Goal: Task Accomplishment & Management: Manage account settings

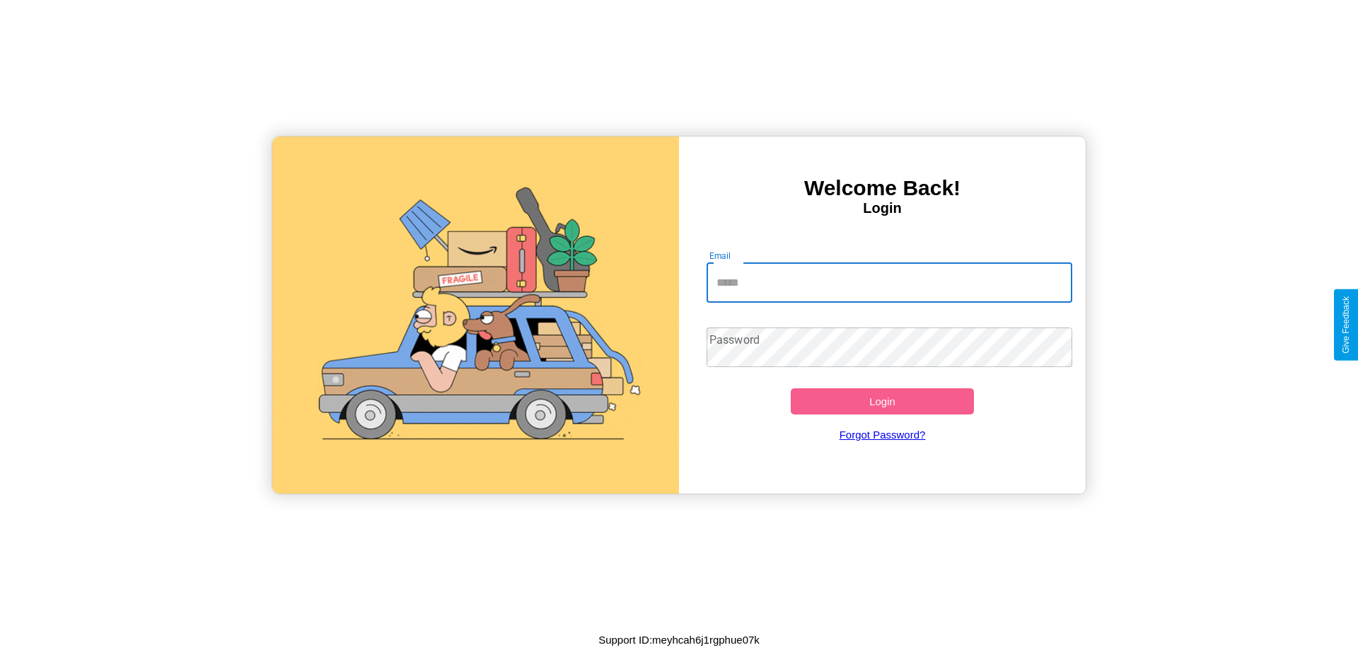
click at [889, 282] on input "Email" at bounding box center [889, 283] width 366 height 40
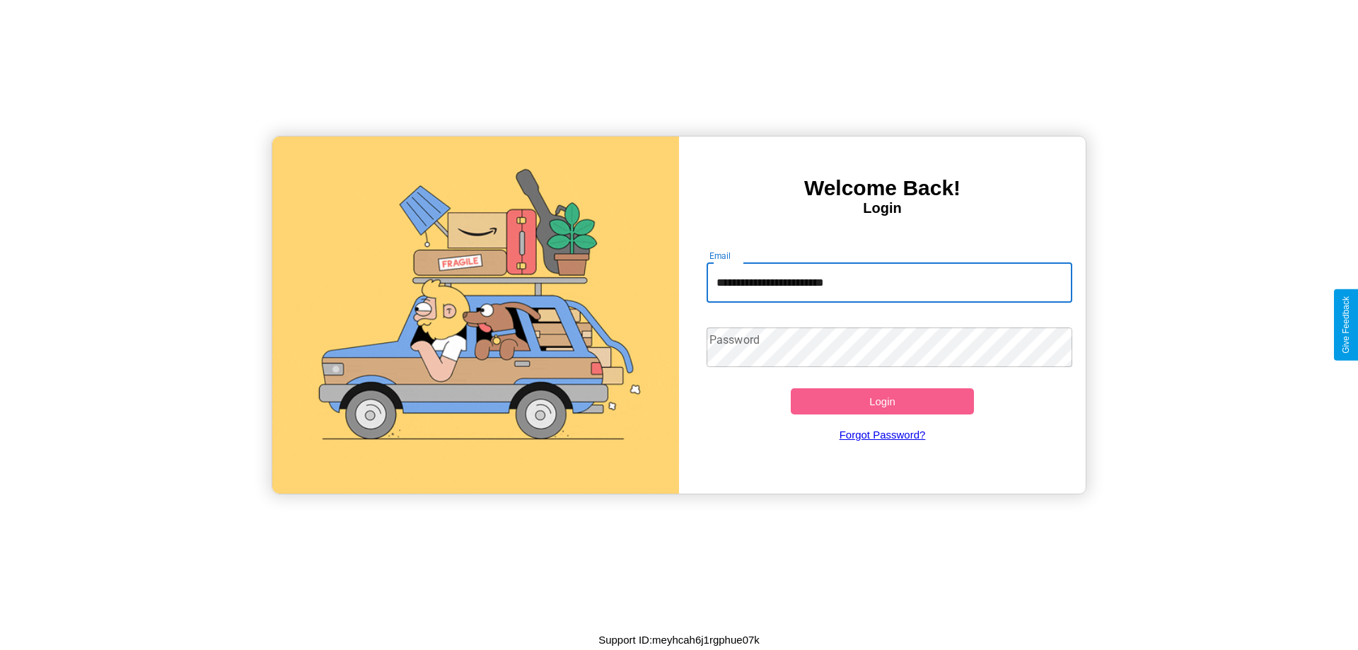
type input "**********"
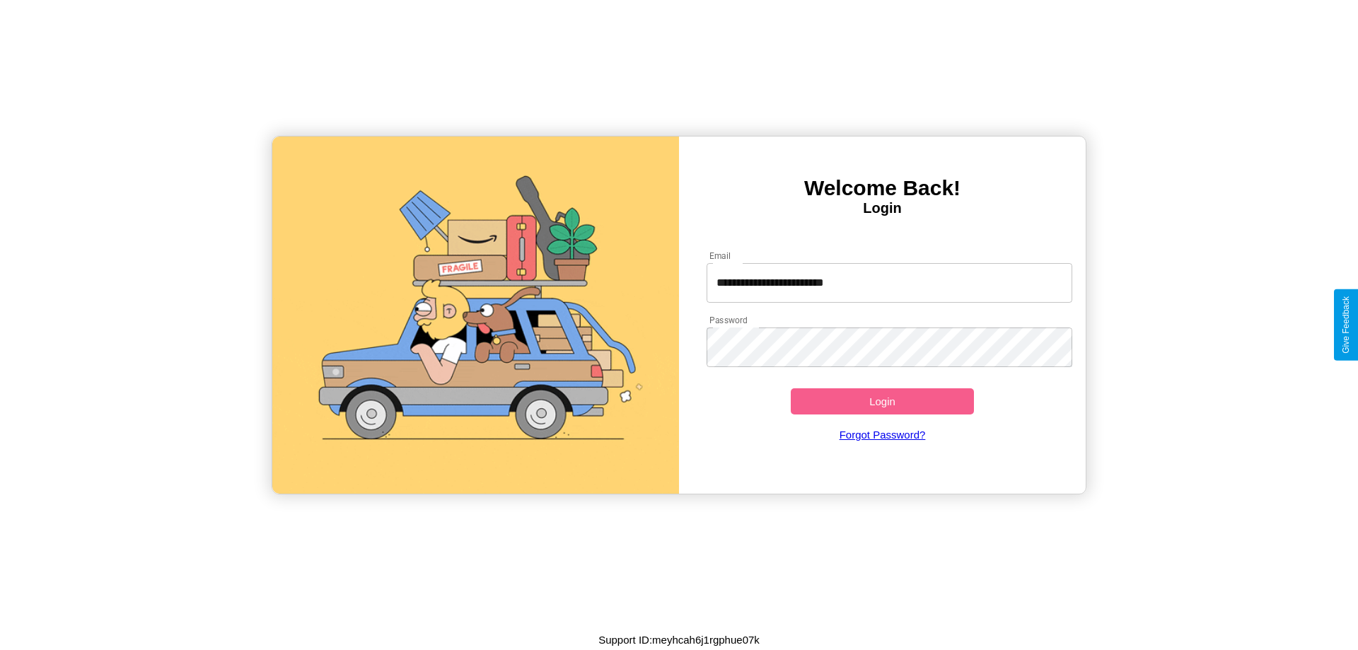
click at [882, 401] on button "Login" at bounding box center [882, 401] width 183 height 26
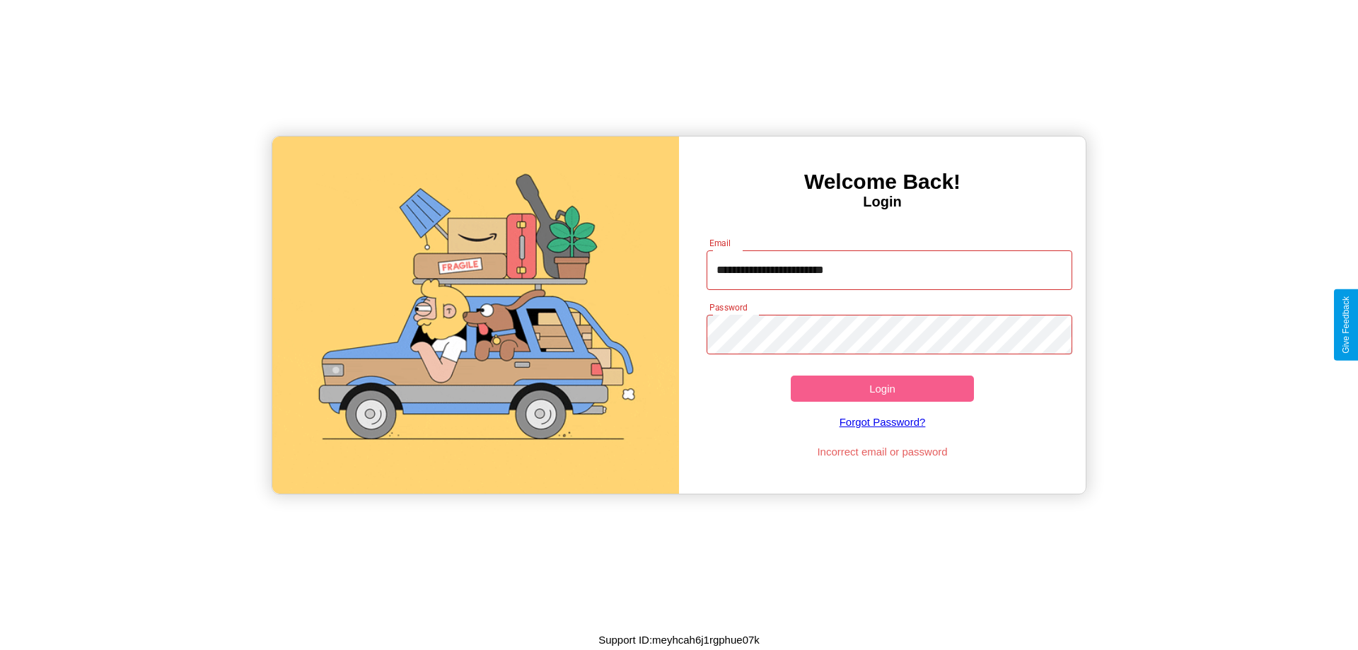
click at [882, 388] on button "Login" at bounding box center [882, 388] width 183 height 26
